Goal: Task Accomplishment & Management: Manage account settings

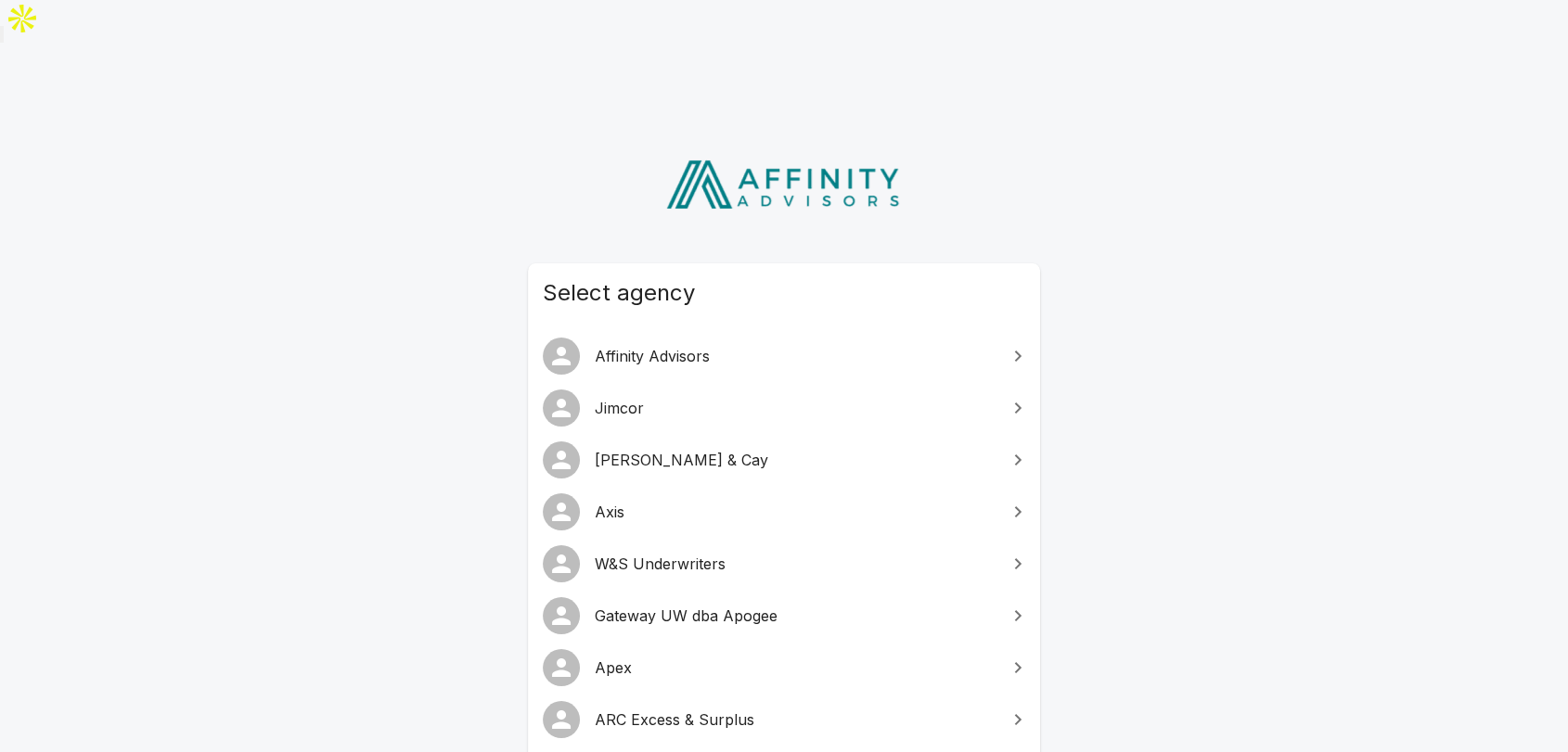
click at [750, 553] on span "W&S Underwriters" at bounding box center [794, 564] width 401 height 23
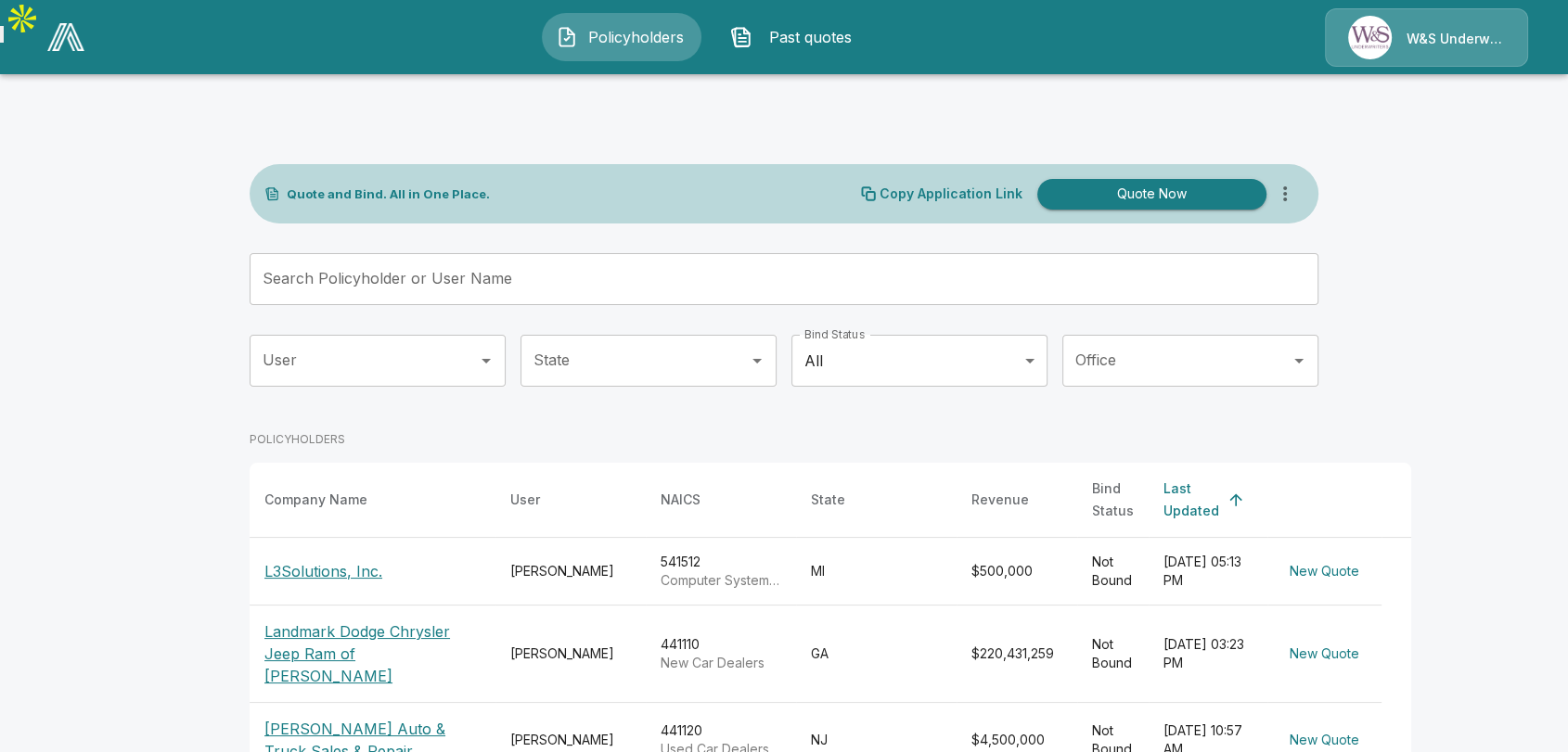
click at [1419, 35] on p "W&S Underwriters" at bounding box center [1456, 38] width 98 height 19
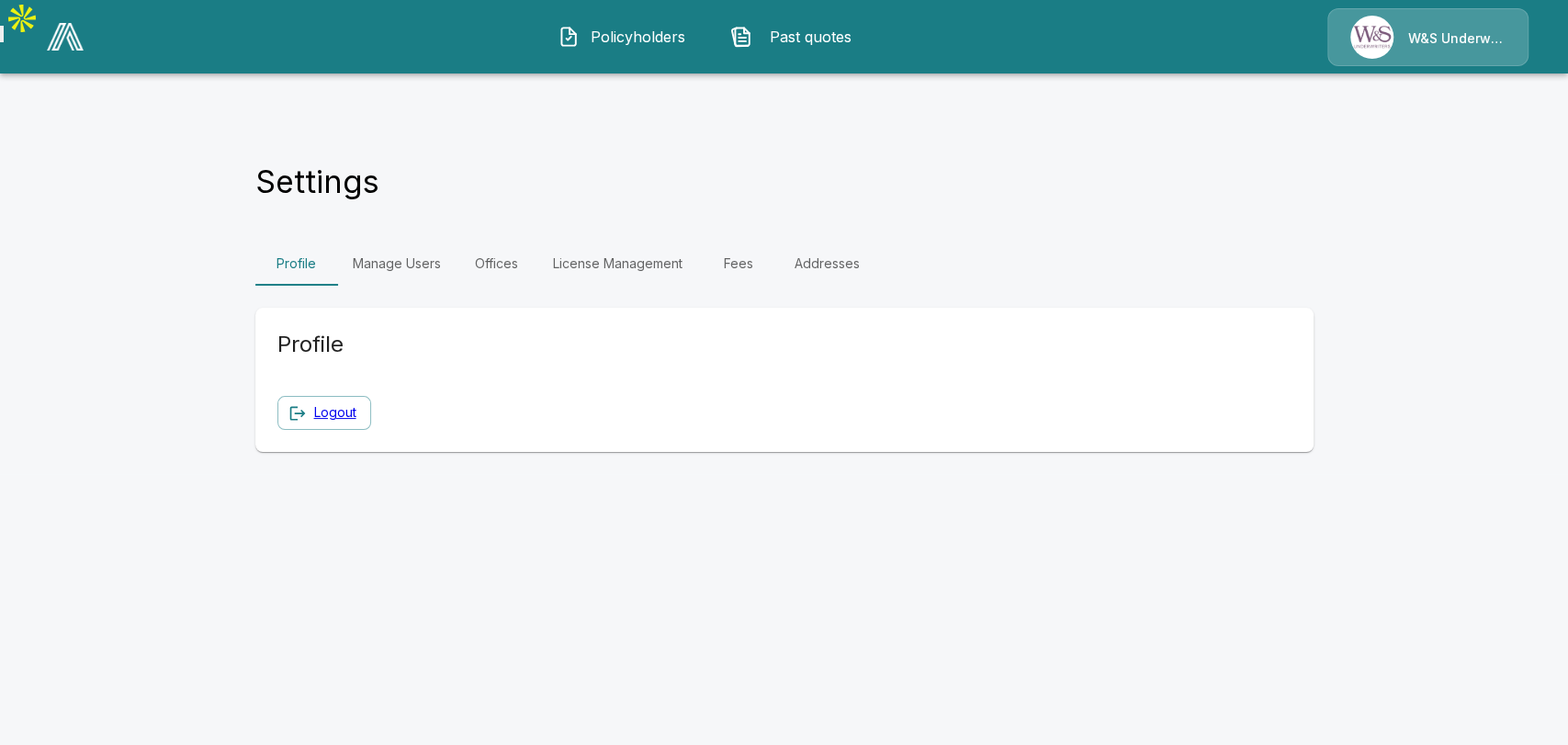
click at [397, 242] on link "Manage Users" at bounding box center [397, 263] width 118 height 44
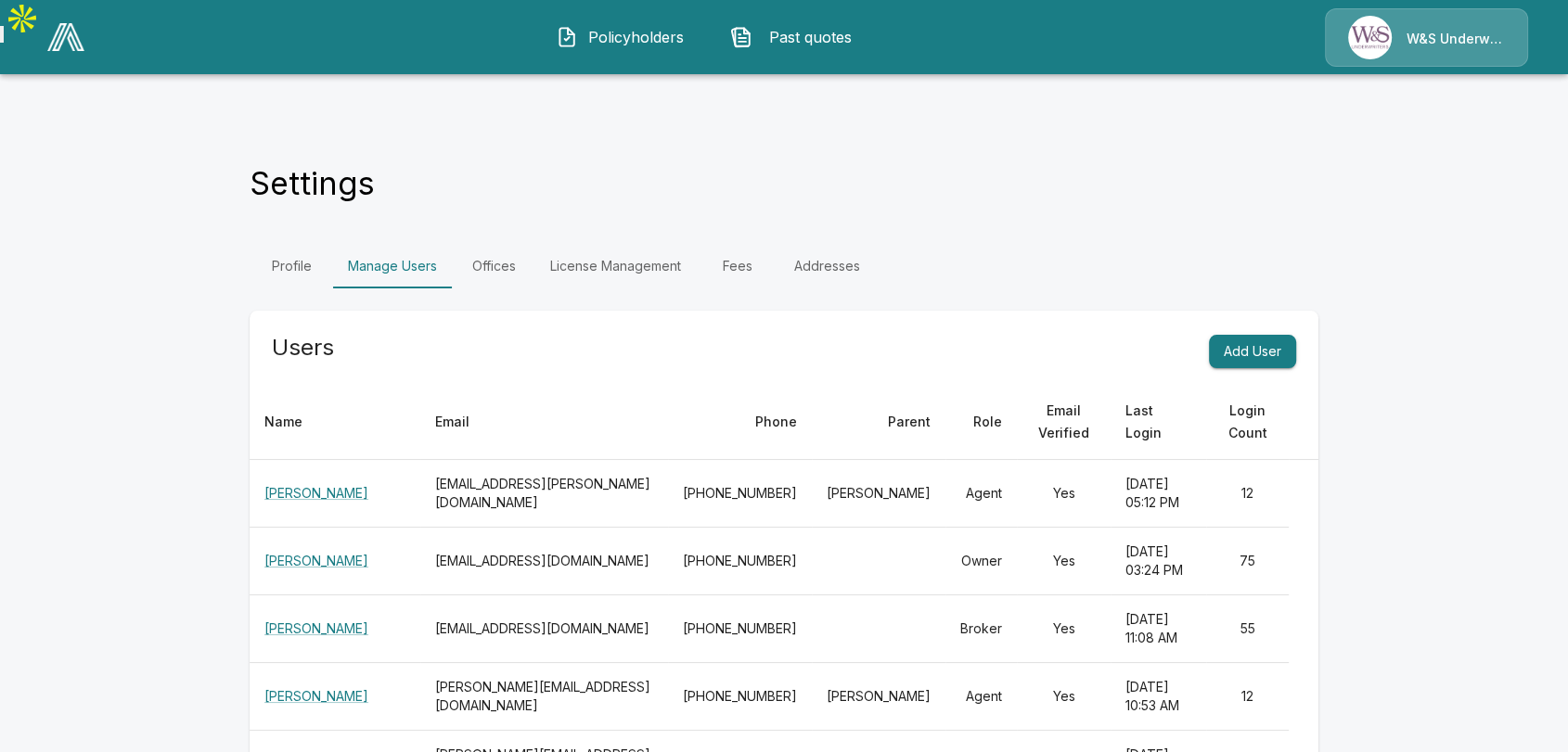
click at [1286, 244] on div "Profile Manage Users Offices License Management Fees Addresses" at bounding box center [784, 266] width 1069 height 44
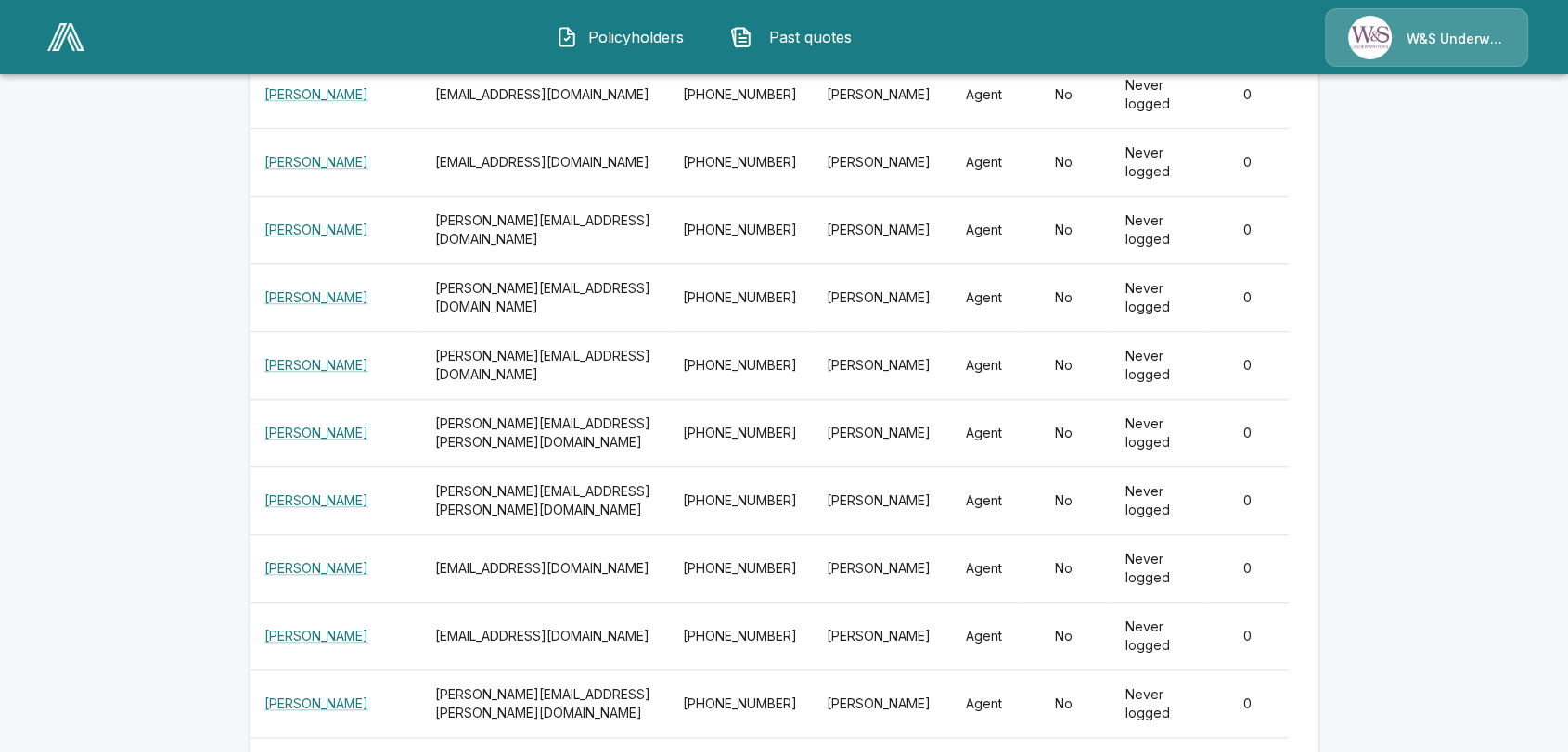
click at [61, 39] on img at bounding box center [66, 37] width 37 height 28
